Goal: Information Seeking & Learning: Learn about a topic

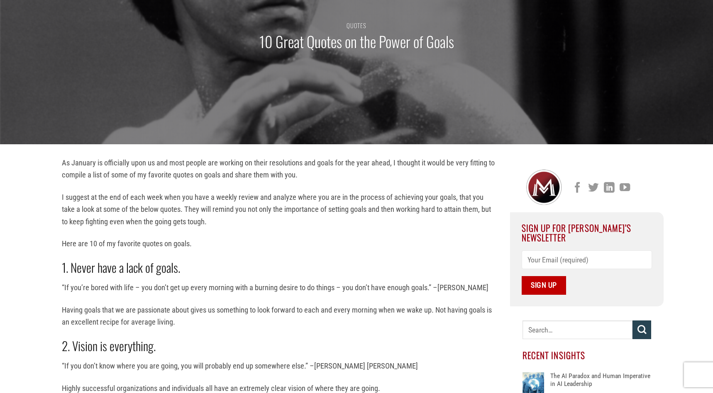
scroll to position [100, 0]
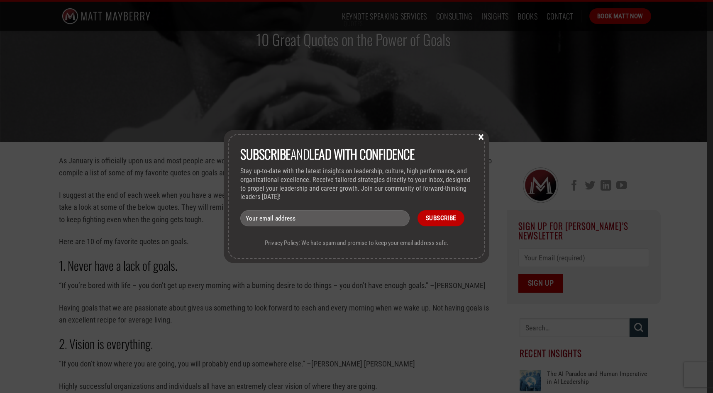
click at [480, 138] on button "×" at bounding box center [481, 136] width 12 height 7
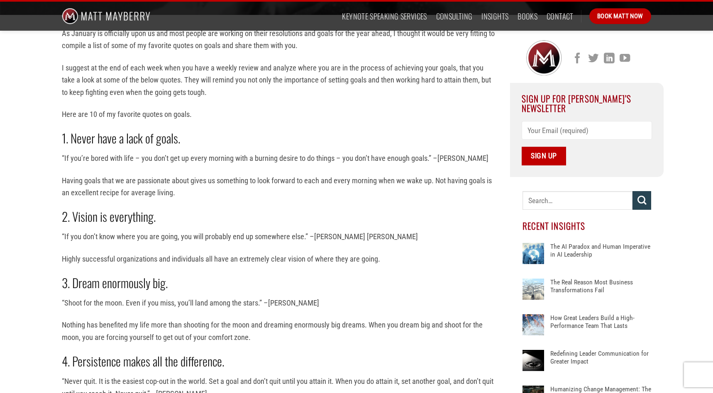
scroll to position [240, 0]
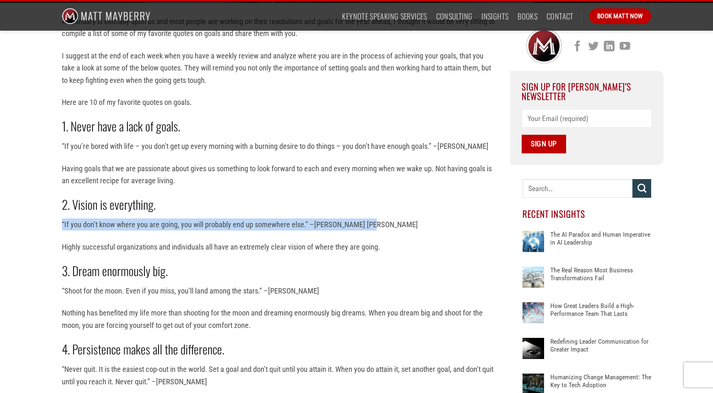
drag, startPoint x: 60, startPoint y: 224, endPoint x: 378, endPoint y: 226, distance: 317.5
copy p "“If you don’t know where you are going, you will probably end up somewhere else…"
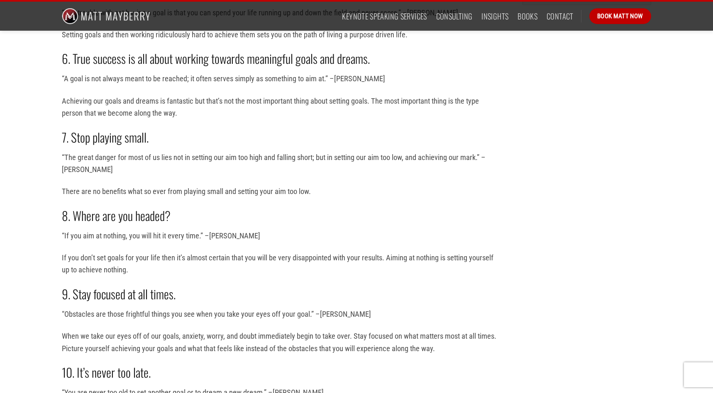
scroll to position [689, 0]
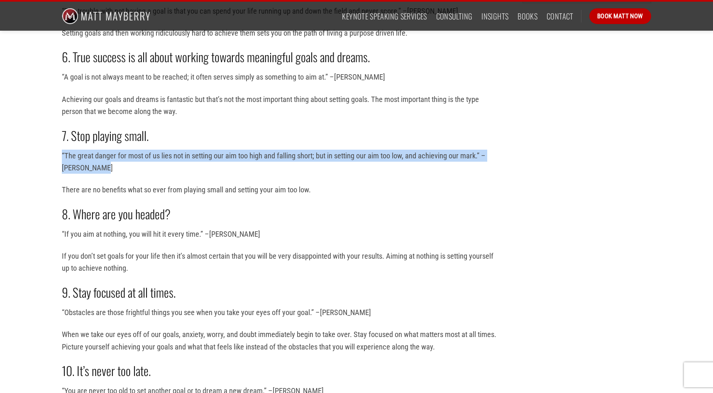
drag, startPoint x: 59, startPoint y: 154, endPoint x: 115, endPoint y: 165, distance: 56.6
click at [115, 165] on div "As January is officially upon us and most people are working on their resolutio…" at bounding box center [279, 78] width 461 height 1025
copy p "“The great danger for most of us lies not in setting our aim too high and falli…"
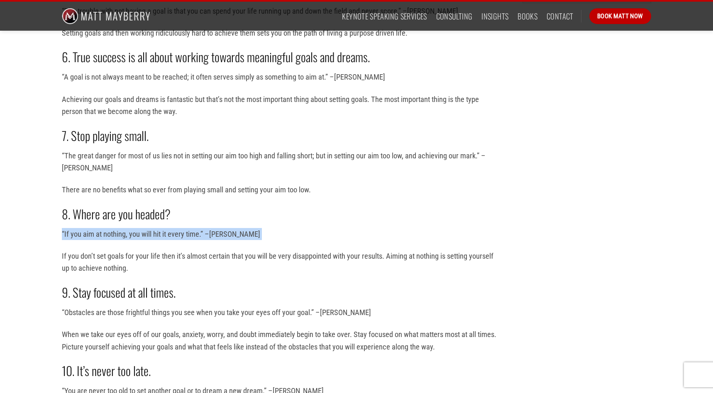
drag, startPoint x: 60, startPoint y: 233, endPoint x: 214, endPoint y: 247, distance: 154.6
click at [214, 247] on div "As January is officially upon us and most people are working on their resolutio…" at bounding box center [279, 78] width 461 height 1025
copy div "“If you aim at nothing, you will hit it every time.” –[PERSON_NAME]"
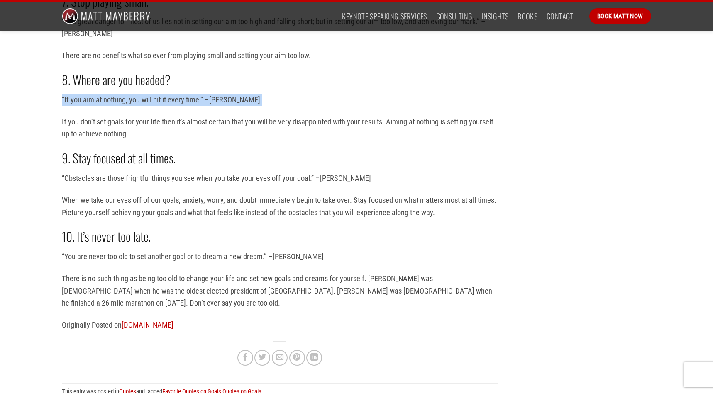
scroll to position [825, 0]
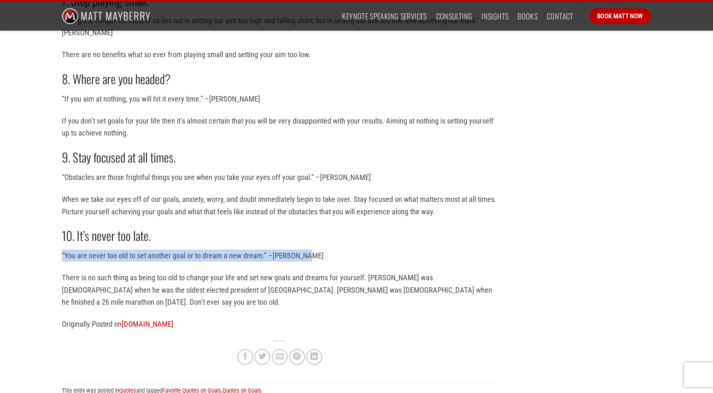
drag, startPoint x: 61, startPoint y: 253, endPoint x: 326, endPoint y: 256, distance: 265.6
copy p "“You are never too old to set another goal or to dream a new dream.” –[PERSON_N…"
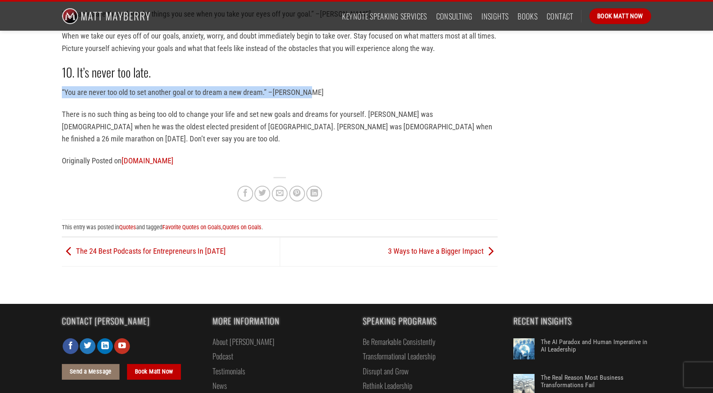
scroll to position [988, 0]
